Goal: Information Seeking & Learning: Learn about a topic

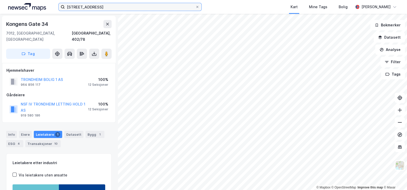
click at [103, 4] on input "[STREET_ADDRESS]" at bounding box center [130, 7] width 131 height 8
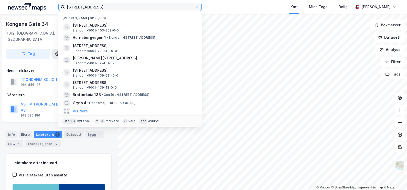
click at [103, 4] on input "[STREET_ADDRESS]" at bounding box center [130, 7] width 131 height 8
paste input "[PERSON_NAME]"
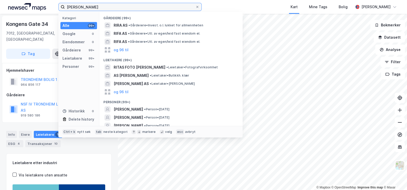
paste input "Offentlig Bygg Hamar AS"
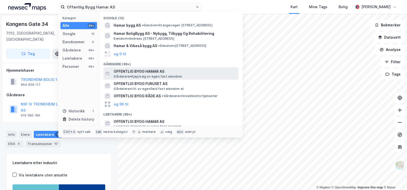
click at [154, 73] on span "OFFENTLIG BYGG HAMAR AS" at bounding box center [175, 71] width 123 height 6
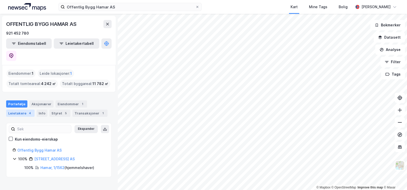
click at [12, 110] on div "Leietakere 4" at bounding box center [20, 113] width 28 height 7
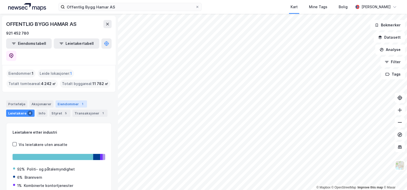
click at [63, 100] on div "Eiendommer 1" at bounding box center [72, 103] width 32 height 7
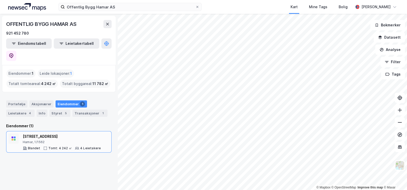
click at [64, 140] on div "Hamar, 1/1562" at bounding box center [62, 142] width 78 height 4
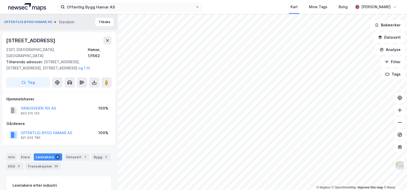
scroll to position [51, 0]
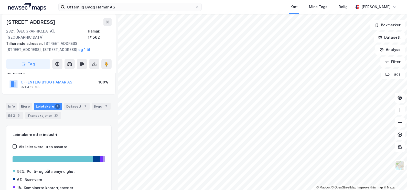
click at [99, 97] on div "Info [PERSON_NAME] 4 Datasett 1 Bygg 2 ESG 3 Transaksjoner 23" at bounding box center [59, 109] width 118 height 25
click at [98, 103] on div "Bygg 2" at bounding box center [101, 106] width 19 height 7
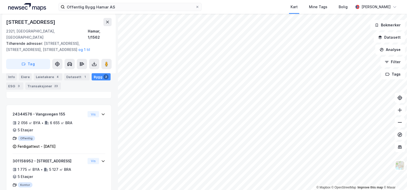
scroll to position [113, 0]
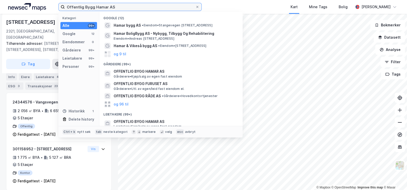
click at [115, 9] on input "Offentlig Bygg Hamar AS" at bounding box center [130, 7] width 131 height 8
paste input "Trondheim Offentlig Eiendom"
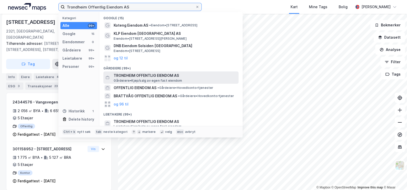
type input "Trondheim Offentlig Eiendom AS"
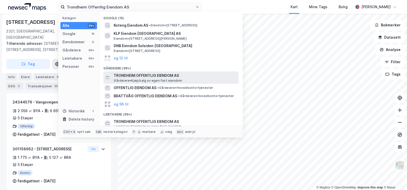
click at [145, 75] on span "TRONDHEIM OFFENTLIG EIENDOM AS" at bounding box center [175, 76] width 123 height 6
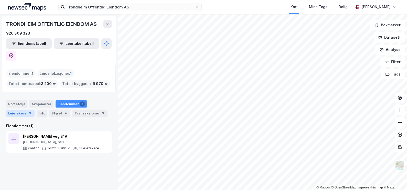
click at [27, 111] on div "3" at bounding box center [29, 113] width 5 height 5
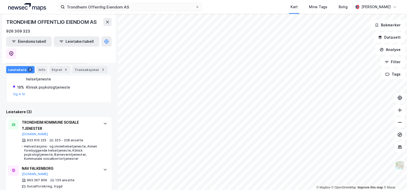
scroll to position [126, 0]
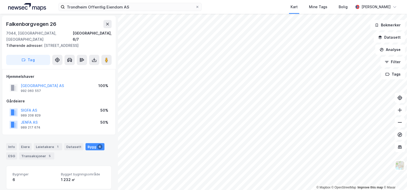
scroll to position [27, 0]
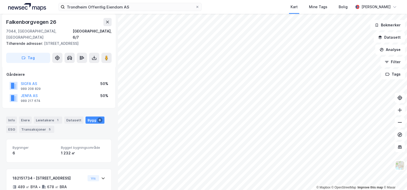
click at [47, 22] on div "Falkenborgvegen 26" at bounding box center [31, 22] width 51 height 8
click at [222, 66] on div "© Mapbox © OpenStreetMap Improve this map © Maxar [STREET_ADDRESS], 6/7 Tilhøre…" at bounding box center [203, 102] width 407 height 176
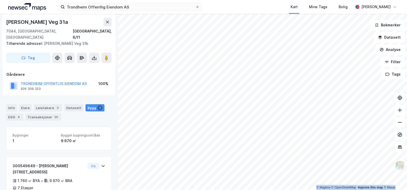
scroll to position [27, 0]
click at [31, 22] on div "[PERSON_NAME] Veg 31a" at bounding box center [37, 22] width 63 height 8
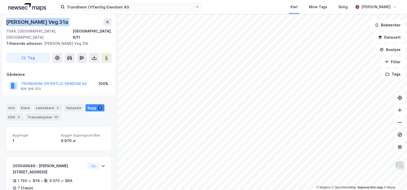
click at [31, 22] on div "[PERSON_NAME] Veg 31a" at bounding box center [37, 22] width 63 height 8
copy div "[PERSON_NAME] Veg 31a"
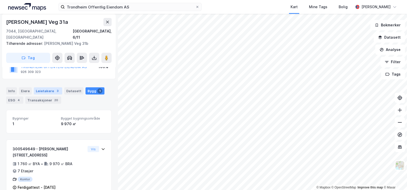
click at [39, 87] on div "Leietakere 3" at bounding box center [48, 90] width 28 height 7
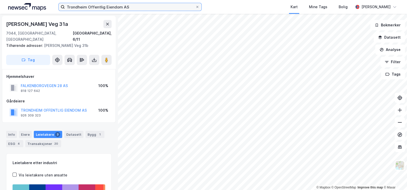
click at [137, 8] on input "Trondheim Offentlig Eiendom AS" at bounding box center [130, 7] width 131 height 8
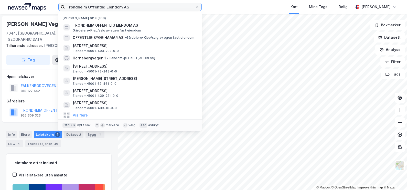
click at [137, 8] on input "Trondheim Offentlig Eiendom AS" at bounding box center [130, 7] width 131 height 8
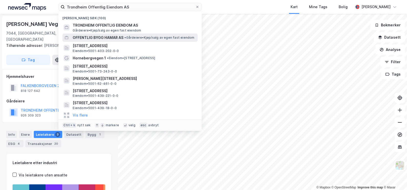
click at [137, 40] on div "OFFENTLIG BYGG HAMAR AS • [PERSON_NAME]/salg av egen fast eiendom" at bounding box center [135, 38] width 124 height 6
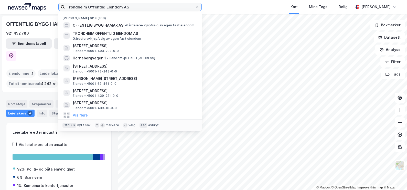
click at [133, 9] on input "Trondheim Offentlig Eiendom AS" at bounding box center [130, 7] width 131 height 8
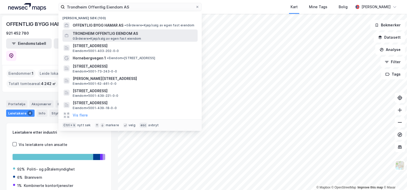
click at [131, 34] on span "TRONDHEIM OFFENTLIG EIENDOM AS" at bounding box center [134, 33] width 123 height 6
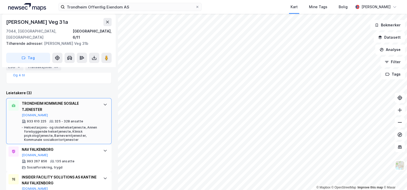
scroll to position [155, 0]
click at [96, 107] on div "TRONDHEIM KOMMUNE SOSIALE TJENESTER [DOMAIN_NAME] 933 610 225 325 - 328 ansatte…" at bounding box center [59, 120] width 106 height 46
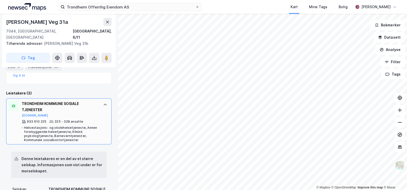
scroll to position [153, 0]
click at [90, 101] on div "TRONDHEIM KOMMUNE SOSIALE TJENESTER [DOMAIN_NAME]" at bounding box center [60, 109] width 76 height 17
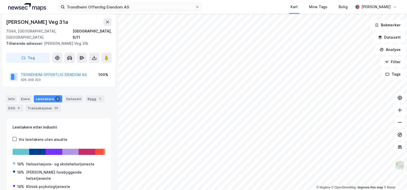
scroll to position [34, 0]
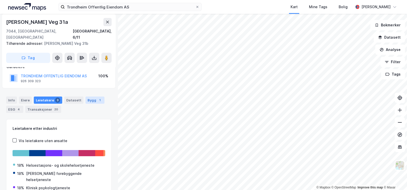
click at [90, 97] on div "Bygg 1" at bounding box center [95, 100] width 19 height 7
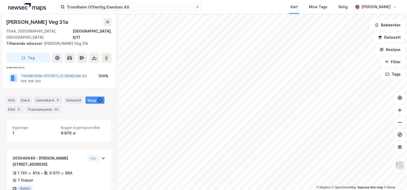
scroll to position [44, 0]
